Goal: Information Seeking & Learning: Check status

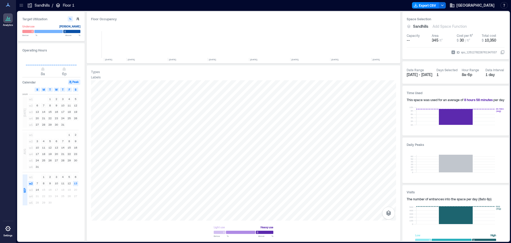
scroll to position [9, 0]
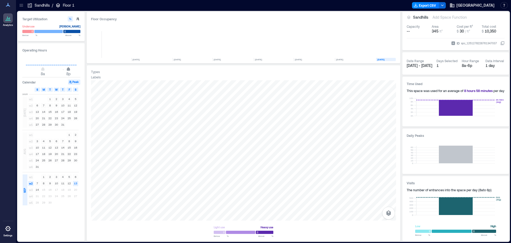
drag, startPoint x: 64, startPoint y: 68, endPoint x: 68, endPoint y: 68, distance: 4.1
click at [68, 68] on span "8p" at bounding box center [68, 69] width 3 height 2
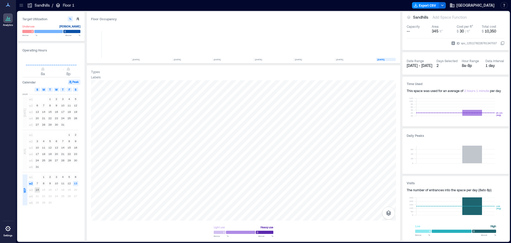
click at [38, 191] on text "14" at bounding box center [37, 189] width 3 height 3
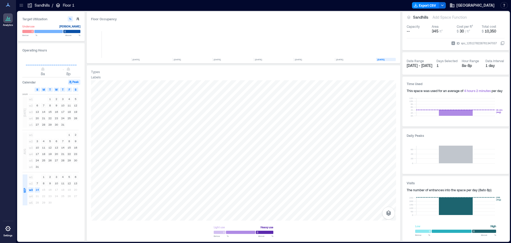
click at [10, 20] on icon at bounding box center [9, 18] width 1 height 2
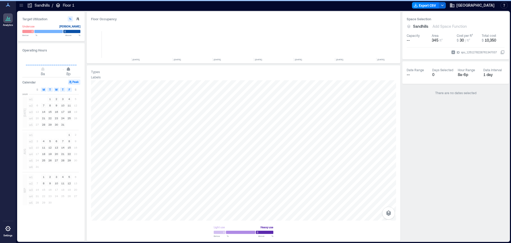
drag, startPoint x: 64, startPoint y: 70, endPoint x: 69, endPoint y: 70, distance: 5.1
click at [69, 70] on span "8p" at bounding box center [68, 69] width 3 height 2
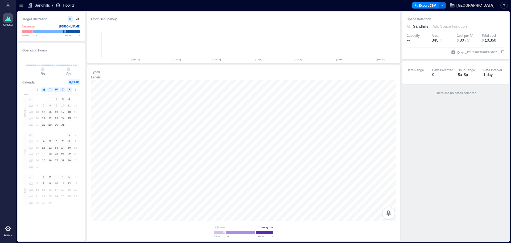
click at [23, 4] on icon at bounding box center [20, 4] width 3 height 1
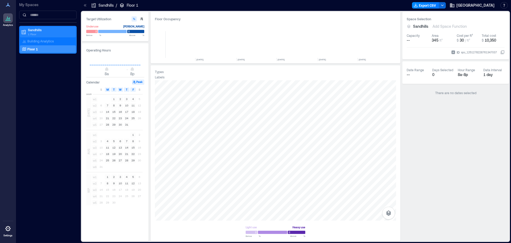
click at [41, 31] on p "Sandhills" at bounding box center [50, 30] width 45 height 4
click at [43, 35] on p "1 Floor" at bounding box center [50, 34] width 45 height 4
click at [46, 48] on div "Floor 1" at bounding box center [47, 48] width 52 height 5
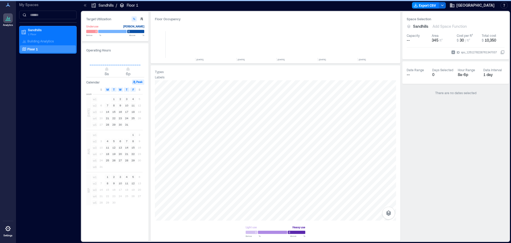
type input "**"
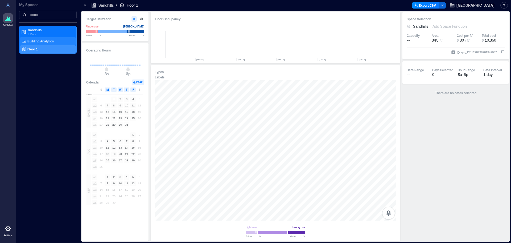
click at [47, 41] on p "Building Analytics" at bounding box center [40, 41] width 26 height 4
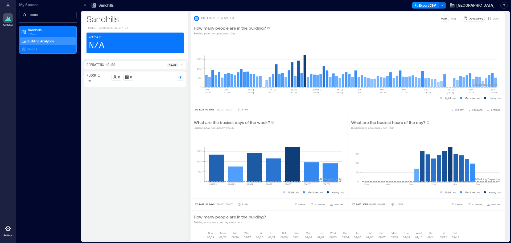
click at [174, 64] on p "8a - 6p" at bounding box center [173, 65] width 8 height 4
click at [162, 70] on icon at bounding box center [162, 69] width 3 height 3
click at [165, 69] on icon at bounding box center [167, 70] width 4 height 4
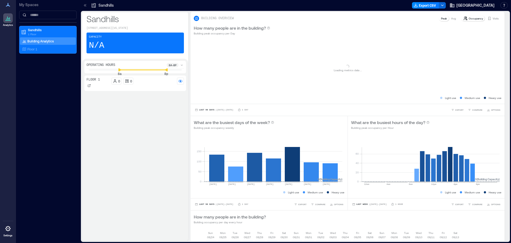
click at [154, 99] on div "Floor 1 0 0" at bounding box center [135, 156] width 102 height 163
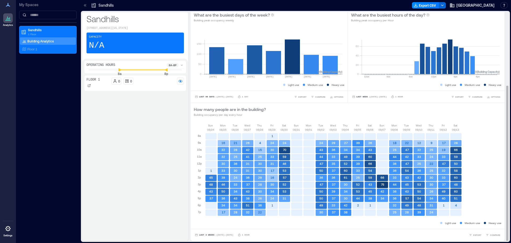
scroll to position [1, 0]
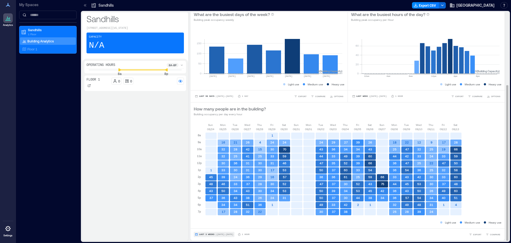
click at [210, 234] on span "Last 3 Weeks" at bounding box center [206, 234] width 15 height 0
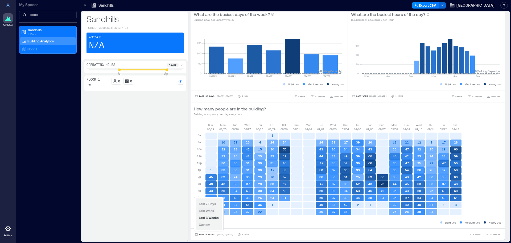
click at [214, 213] on button "Last Week" at bounding box center [207, 210] width 18 height 6
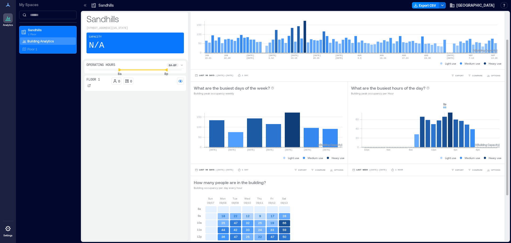
scroll to position [0, 0]
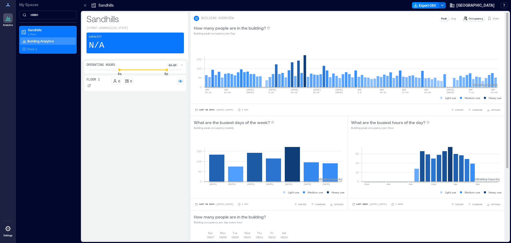
click at [451, 20] on p "Avg" at bounding box center [453, 18] width 5 height 4
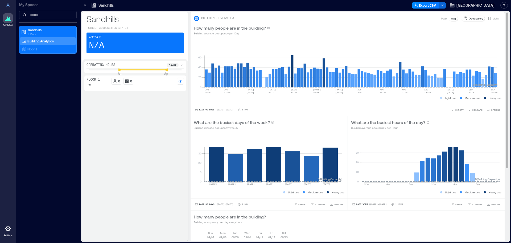
click at [469, 18] on p "Occupancy" at bounding box center [476, 18] width 14 height 4
click at [488, 19] on icon at bounding box center [489, 18] width 3 height 3
